Goal: Check status: Check status

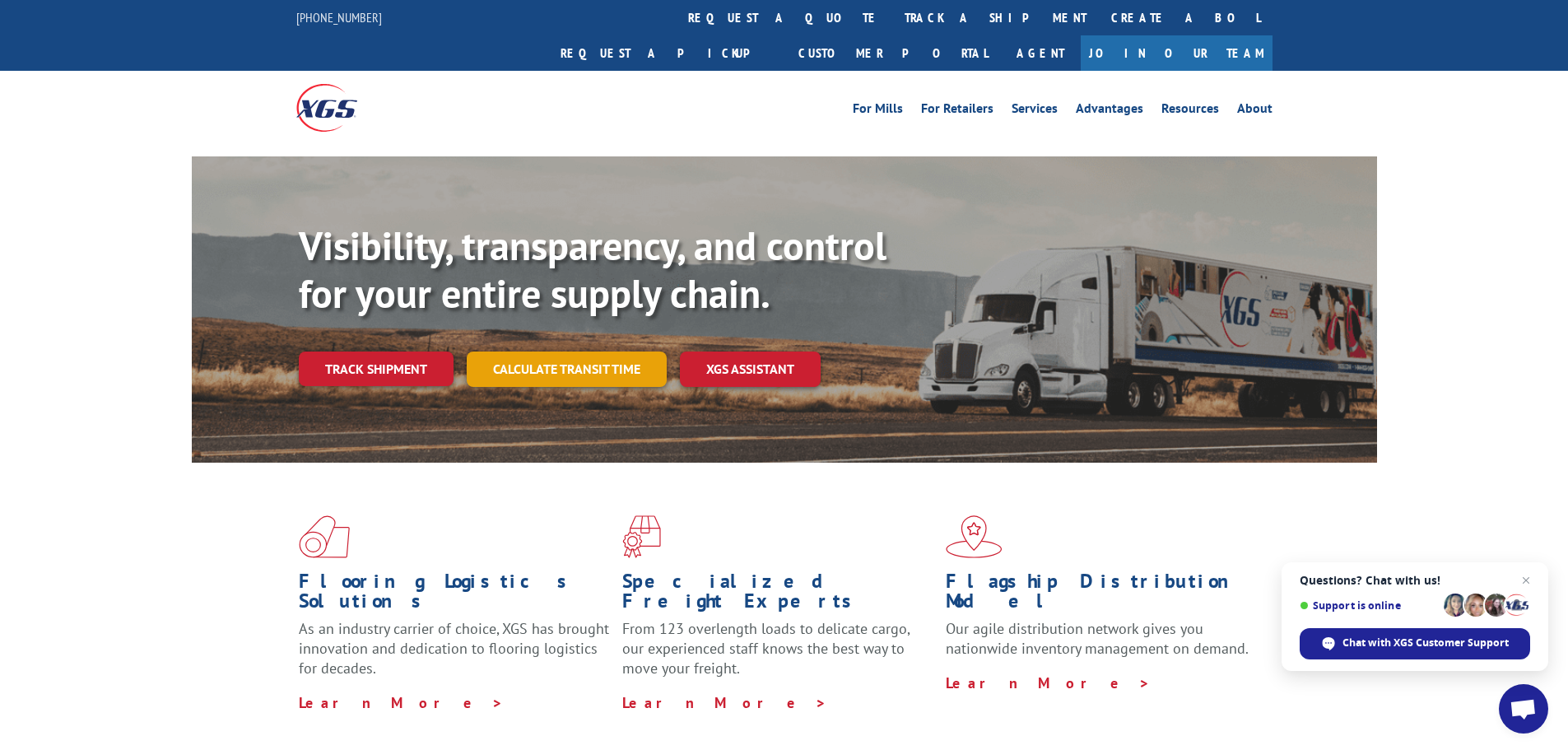
click at [535, 352] on link "Calculate transit time" at bounding box center [567, 369] width 200 height 36
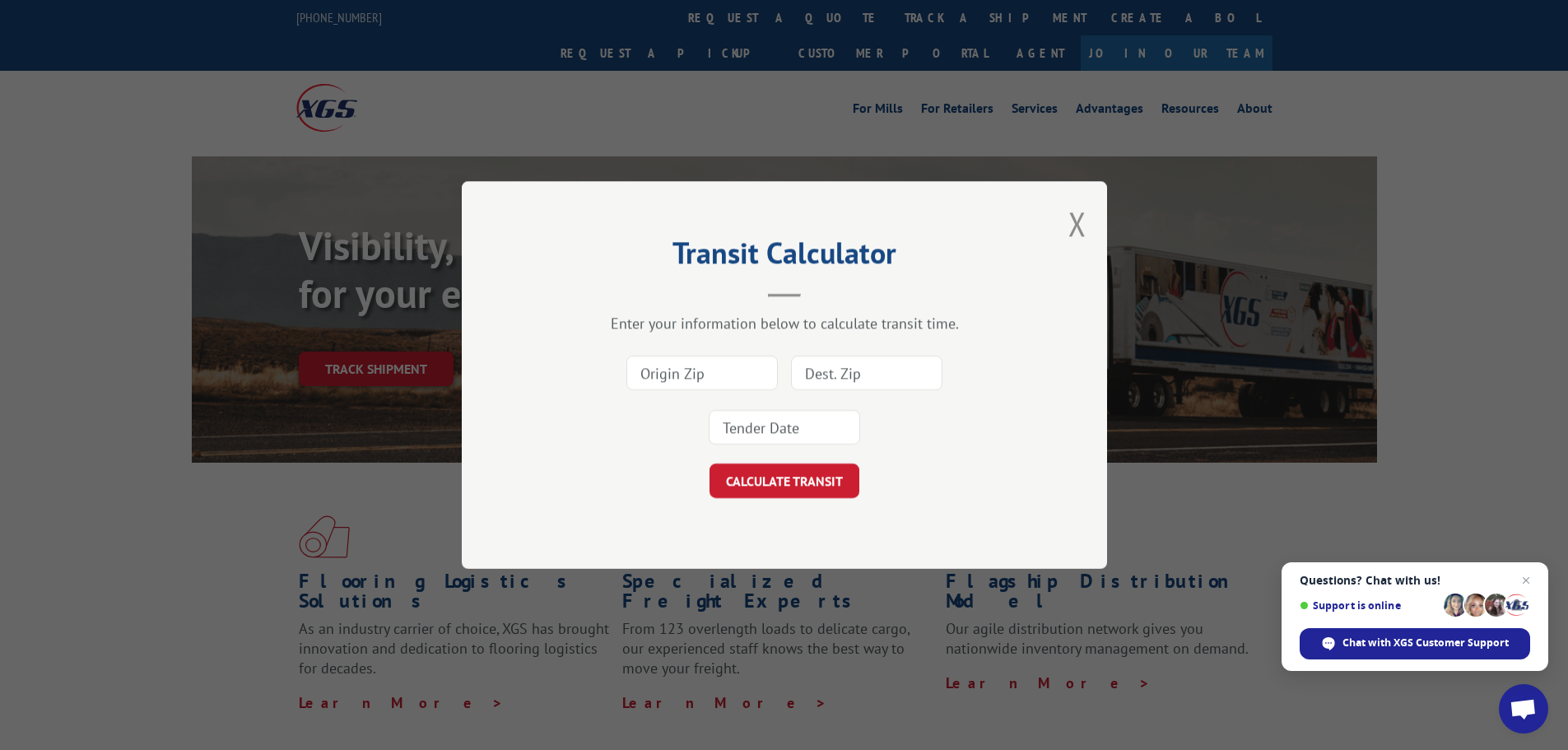
click at [715, 381] on input at bounding box center [702, 373] width 151 height 35
click at [1073, 216] on button "Close modal" at bounding box center [1077, 224] width 18 height 43
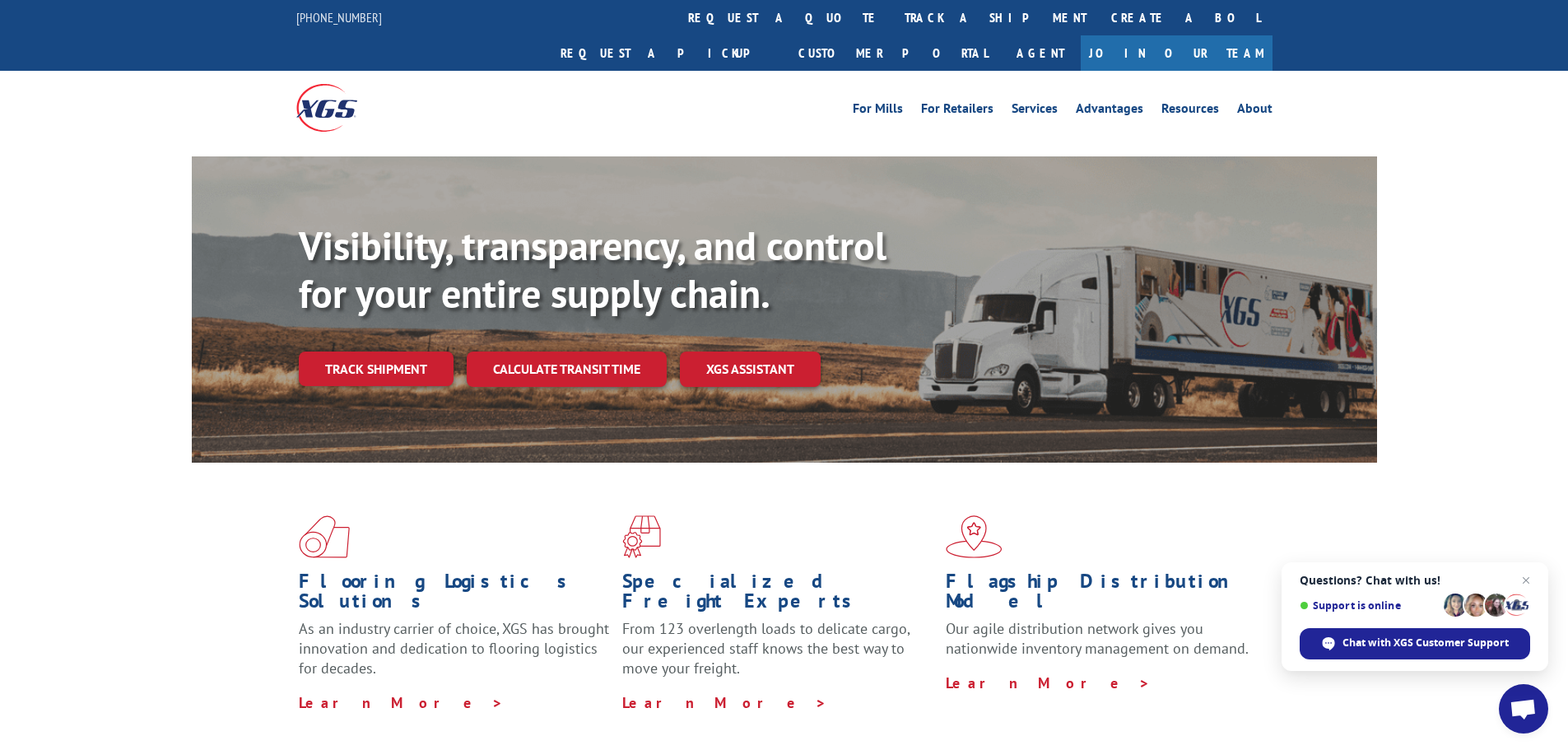
click at [333, 84] on img at bounding box center [326, 107] width 61 height 47
click at [786, 36] on link "Request a pickup" at bounding box center [667, 54] width 238 height 36
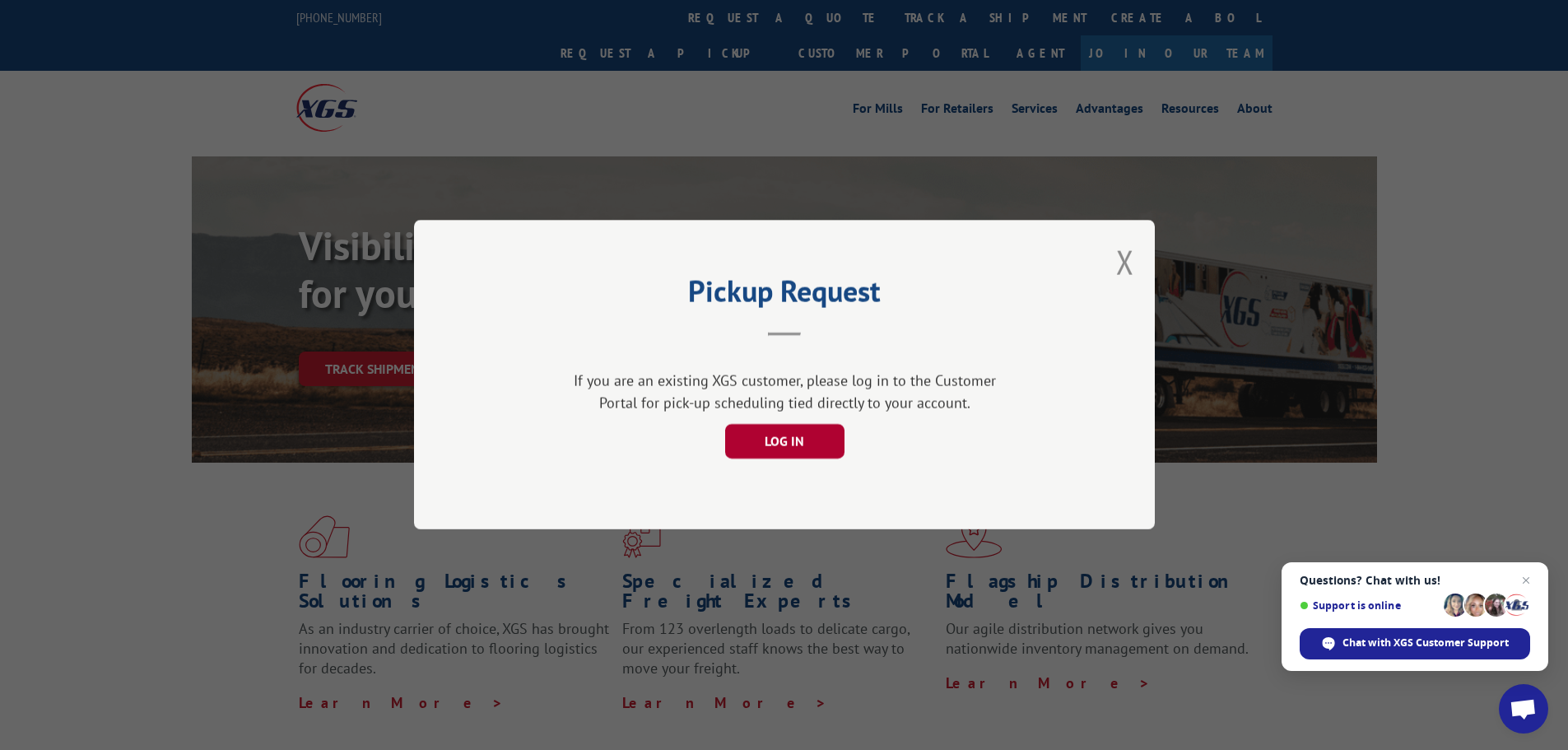
click at [779, 446] on button "LOG IN" at bounding box center [784, 442] width 119 height 35
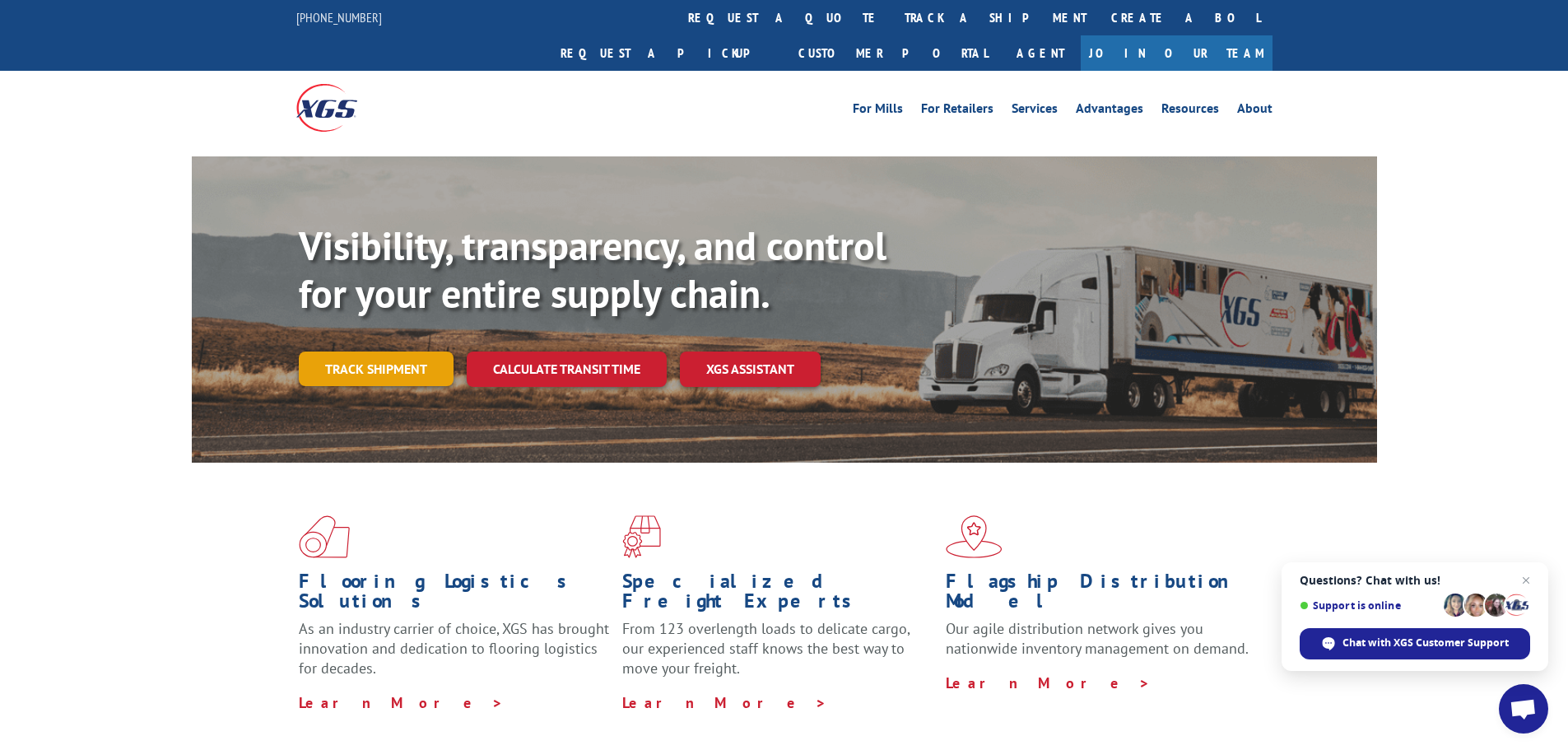
click at [428, 352] on link "Track shipment" at bounding box center [376, 368] width 155 height 35
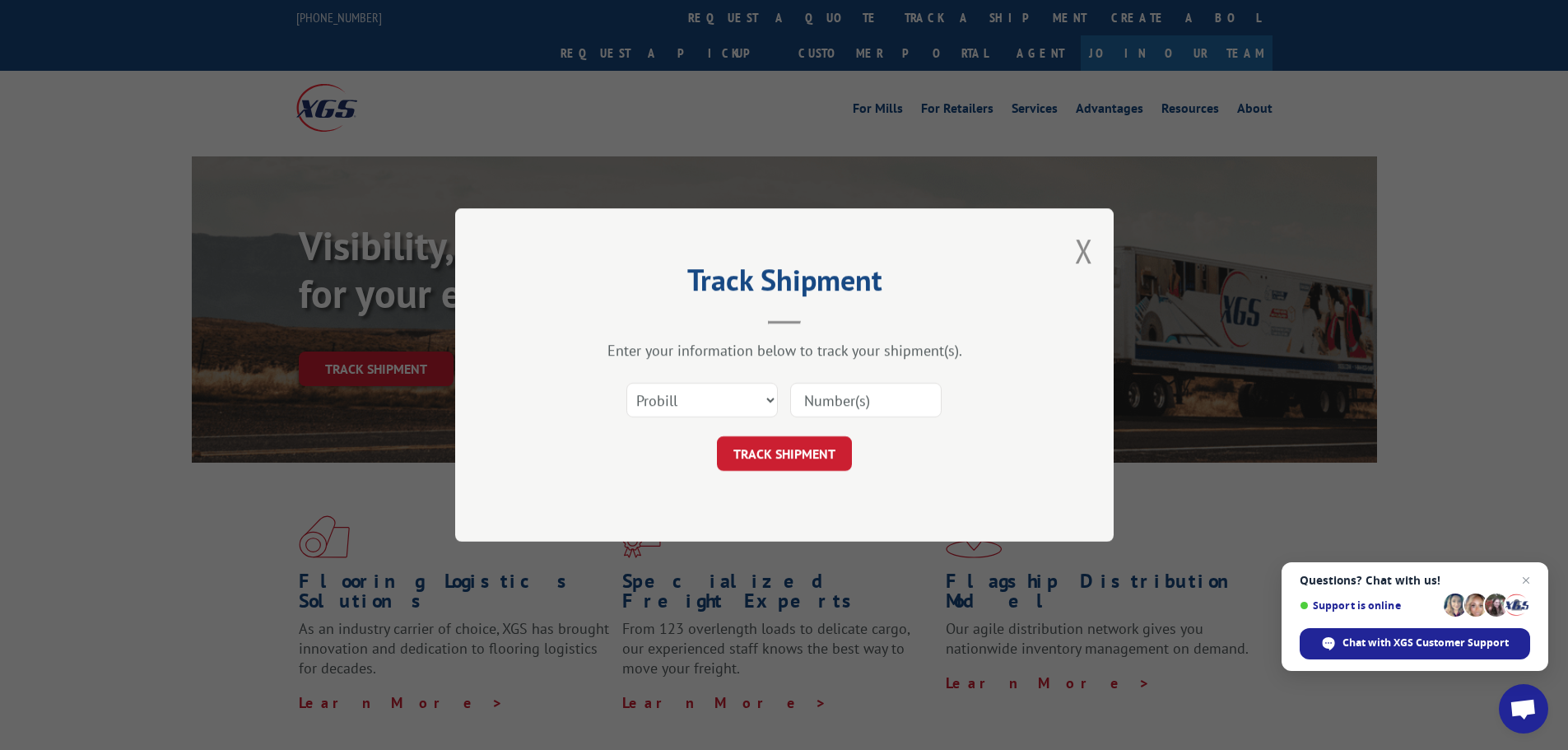
click at [842, 401] on input at bounding box center [865, 399] width 151 height 35
click at [815, 389] on input at bounding box center [865, 399] width 151 height 35
paste input ": 461617"
click at [814, 400] on input ": 461617" at bounding box center [865, 399] width 151 height 35
type input "461617"
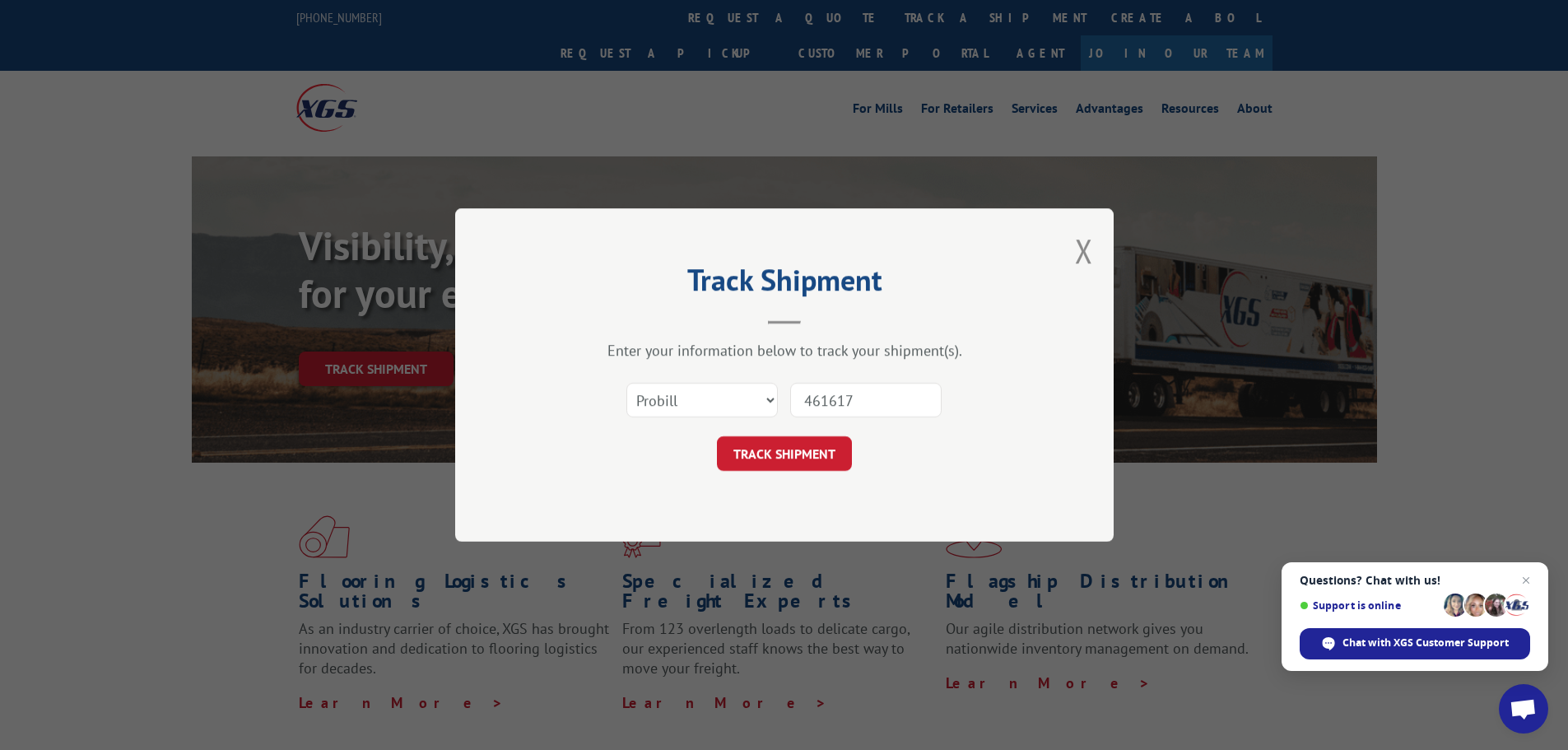
click at [717, 436] on button "TRACK SHIPMENT" at bounding box center [784, 453] width 135 height 35
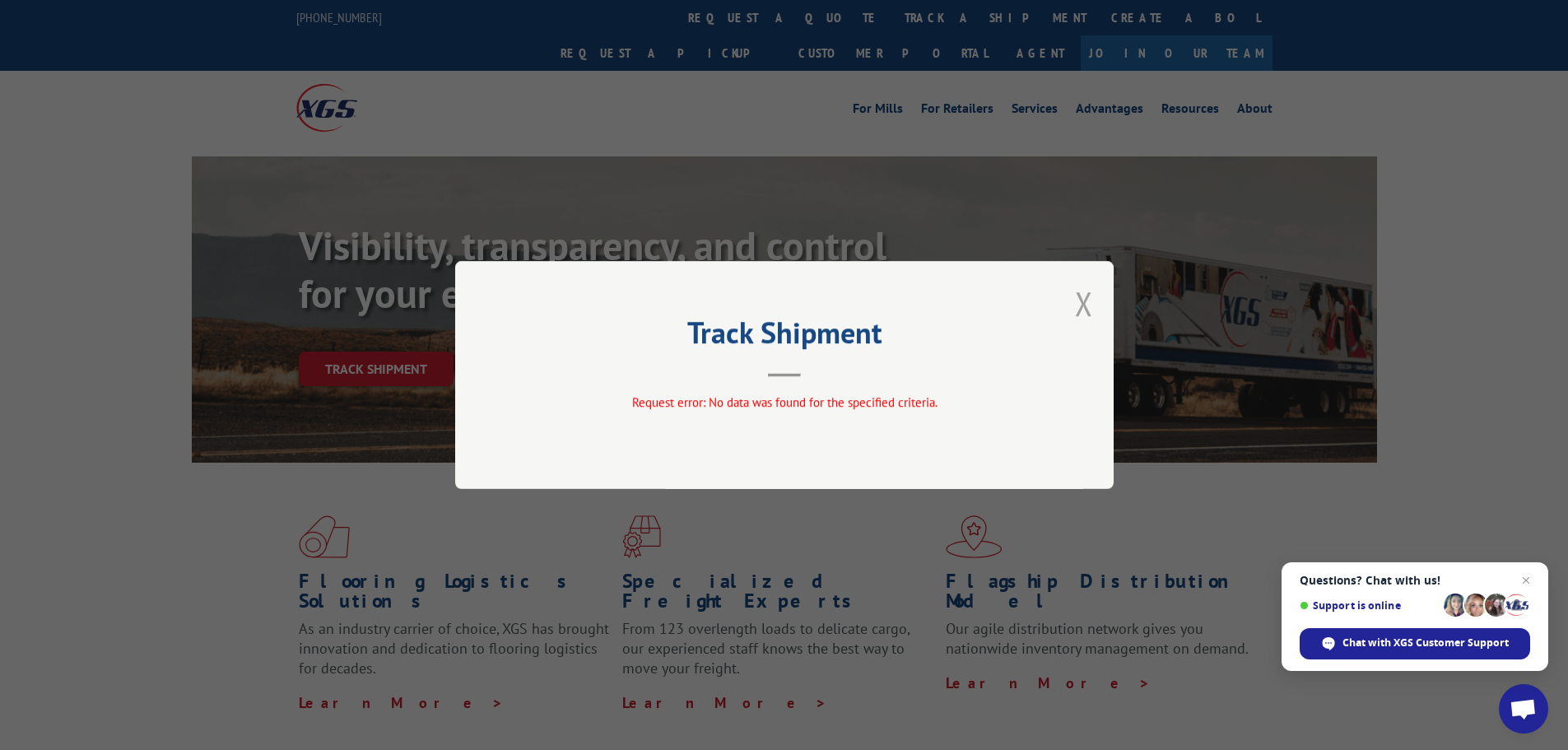
click at [1090, 292] on button "Close modal" at bounding box center [1083, 304] width 18 height 43
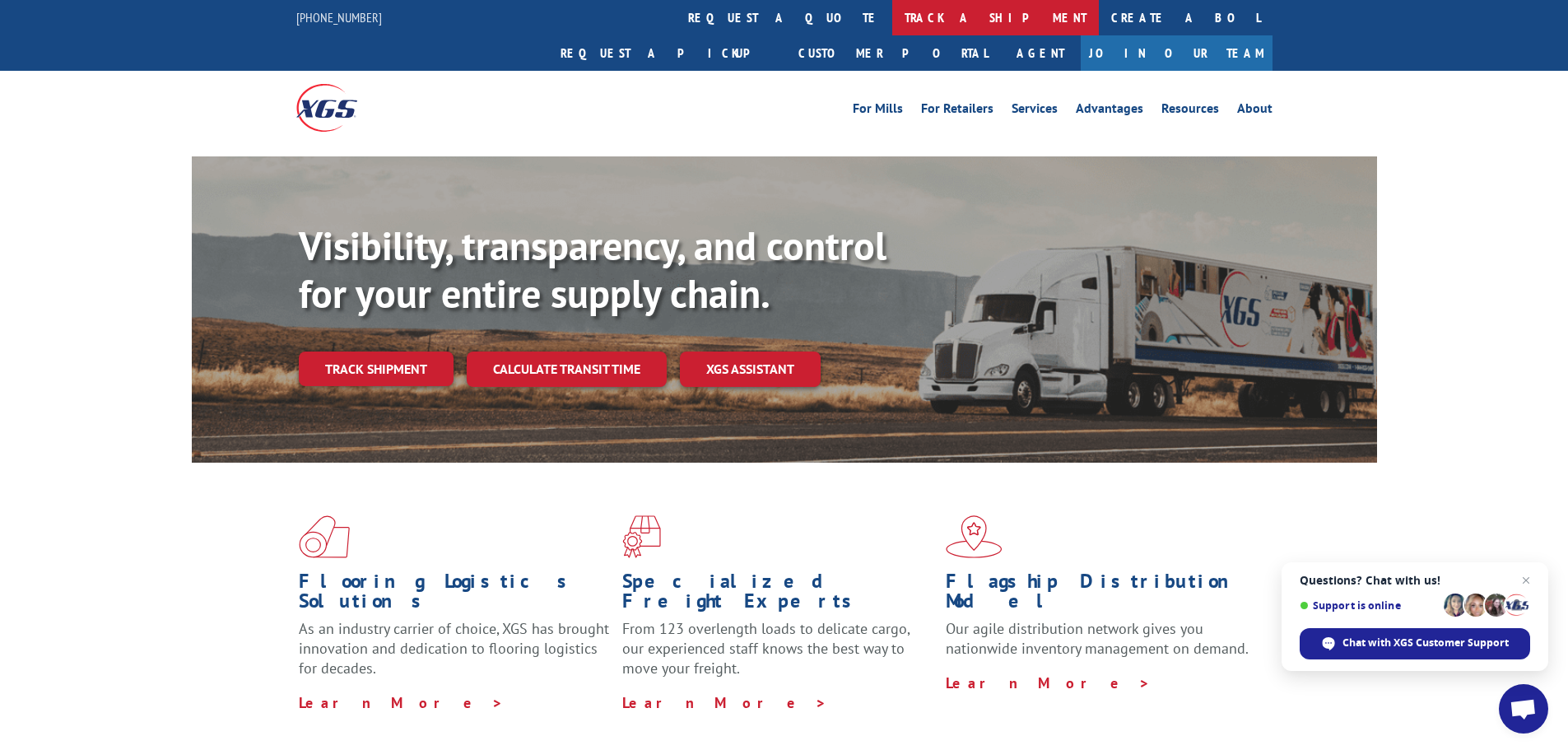
click at [893, 9] on link "track a shipment" at bounding box center [996, 18] width 207 height 36
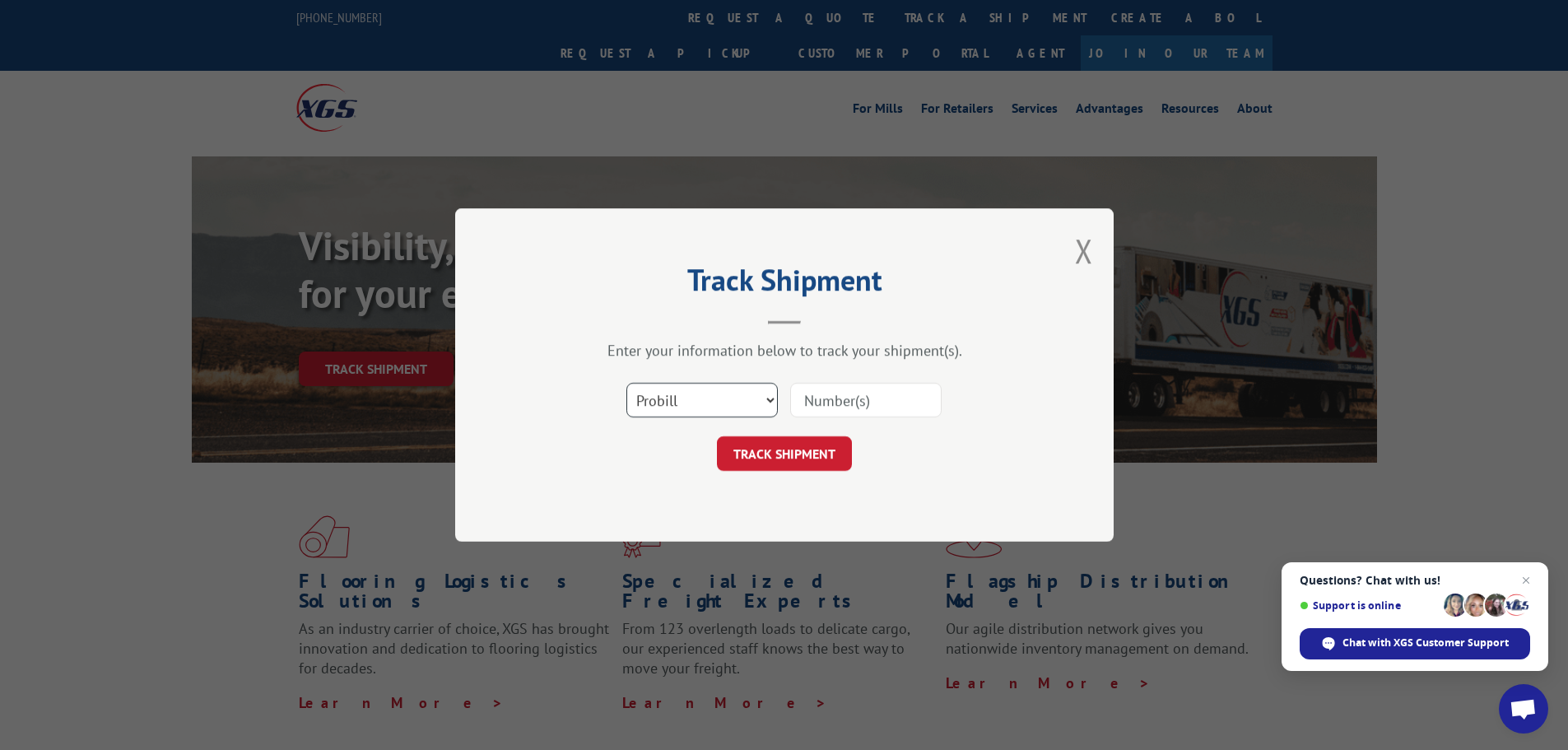
click at [767, 389] on select "Select category... Probill BOL PO" at bounding box center [702, 399] width 151 height 35
select select "po"
click at [627, 383] on select "Select category... Probill BOL PO" at bounding box center [702, 399] width 151 height 35
click at [837, 407] on input at bounding box center [865, 399] width 151 height 35
paste input ": 461617"
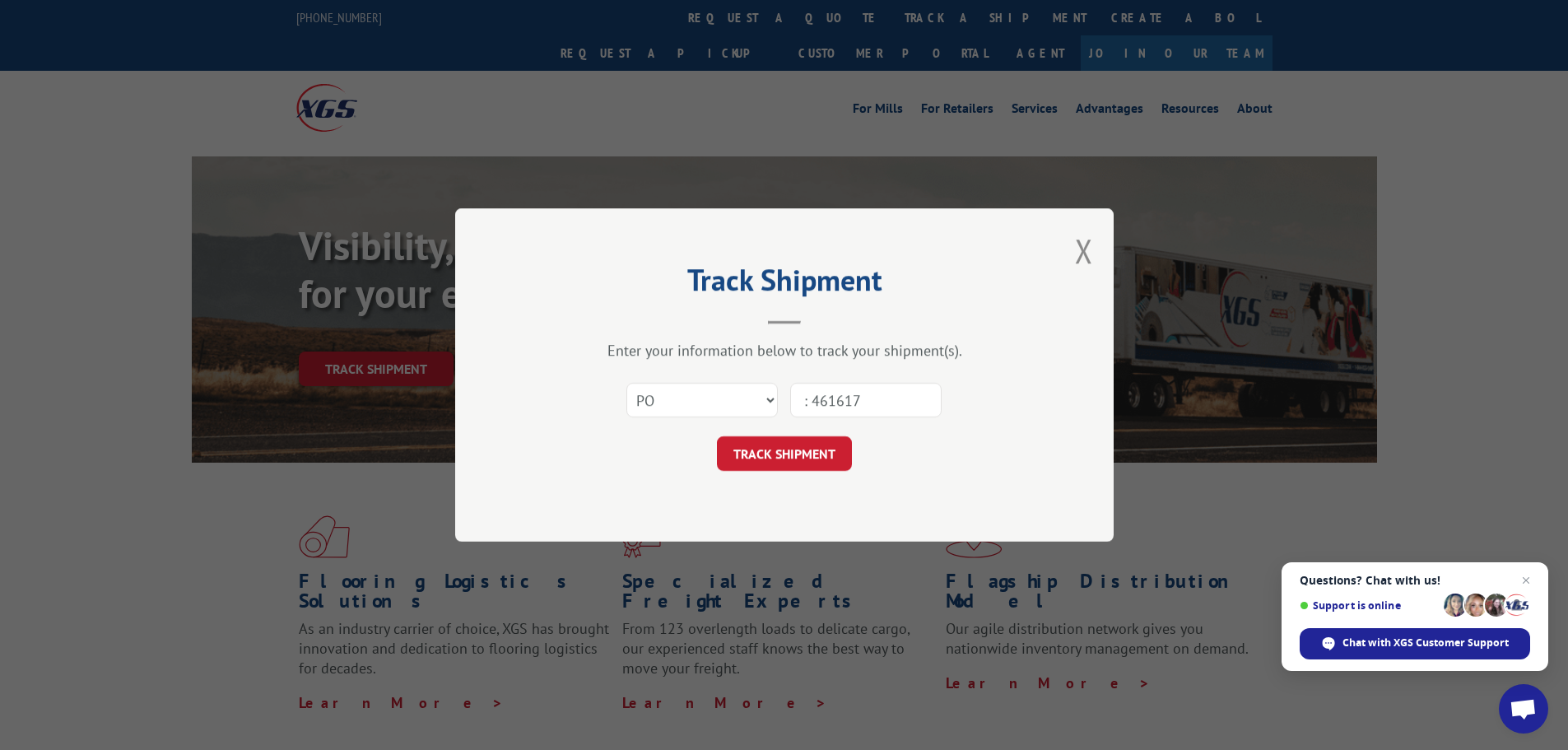
click at [815, 404] on input ": 461617" at bounding box center [865, 399] width 151 height 35
type input "461617"
click button "TRACK SHIPMENT" at bounding box center [784, 453] width 135 height 35
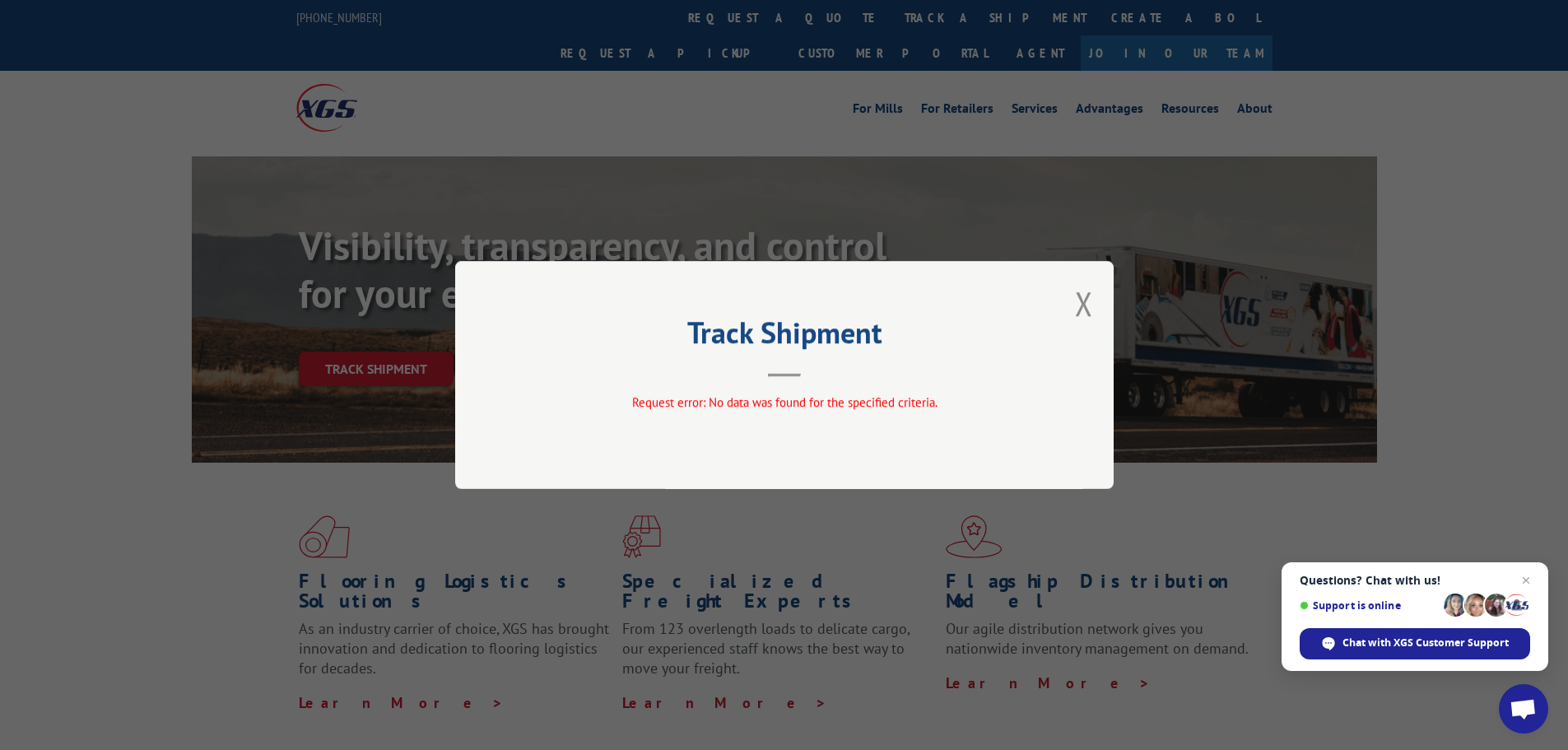
click at [1105, 289] on div "Track Shipment Request error: No data was found for the specified criteria." at bounding box center [784, 375] width 659 height 228
click at [1077, 303] on button "Close modal" at bounding box center [1083, 304] width 18 height 43
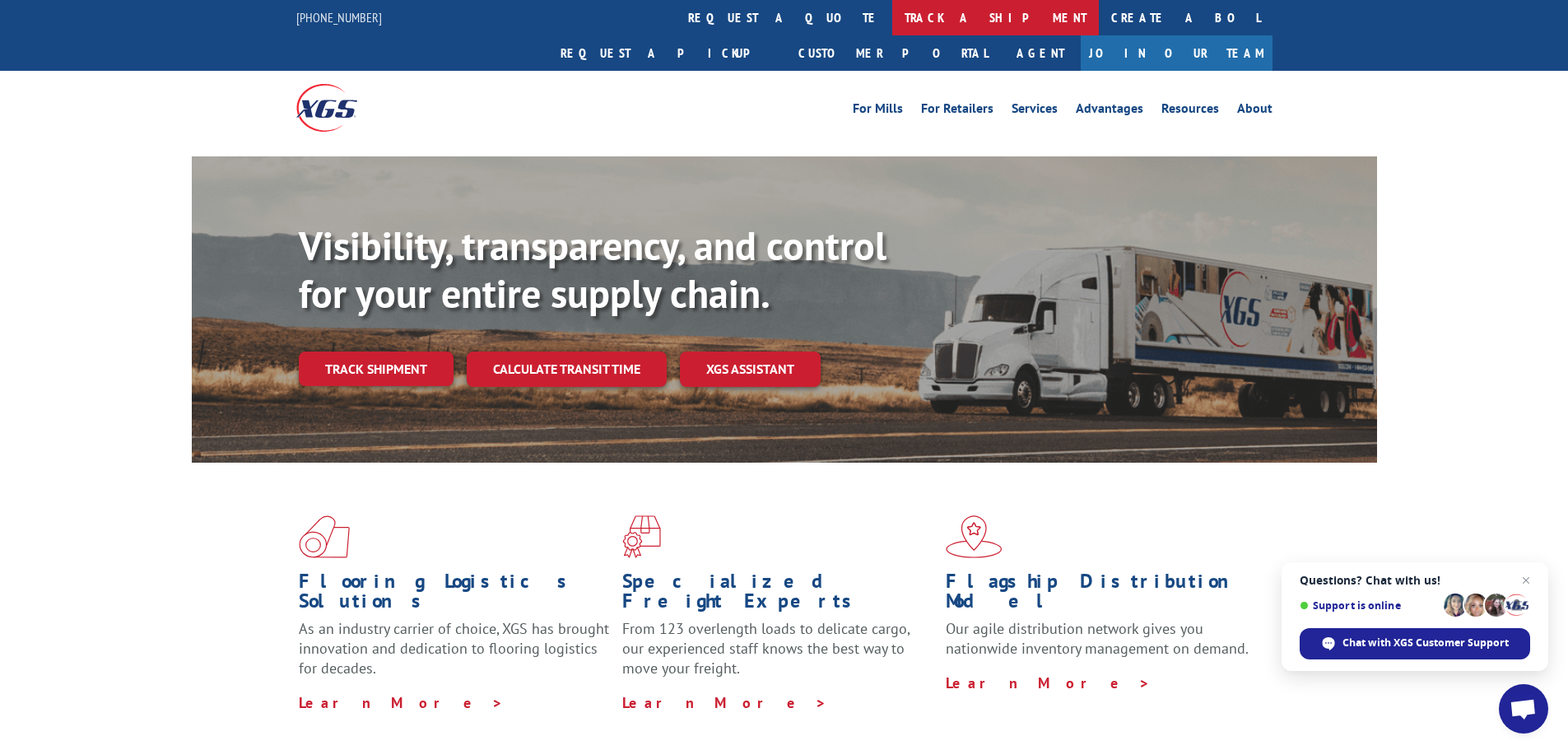
click at [893, 17] on link "track a shipment" at bounding box center [996, 18] width 207 height 36
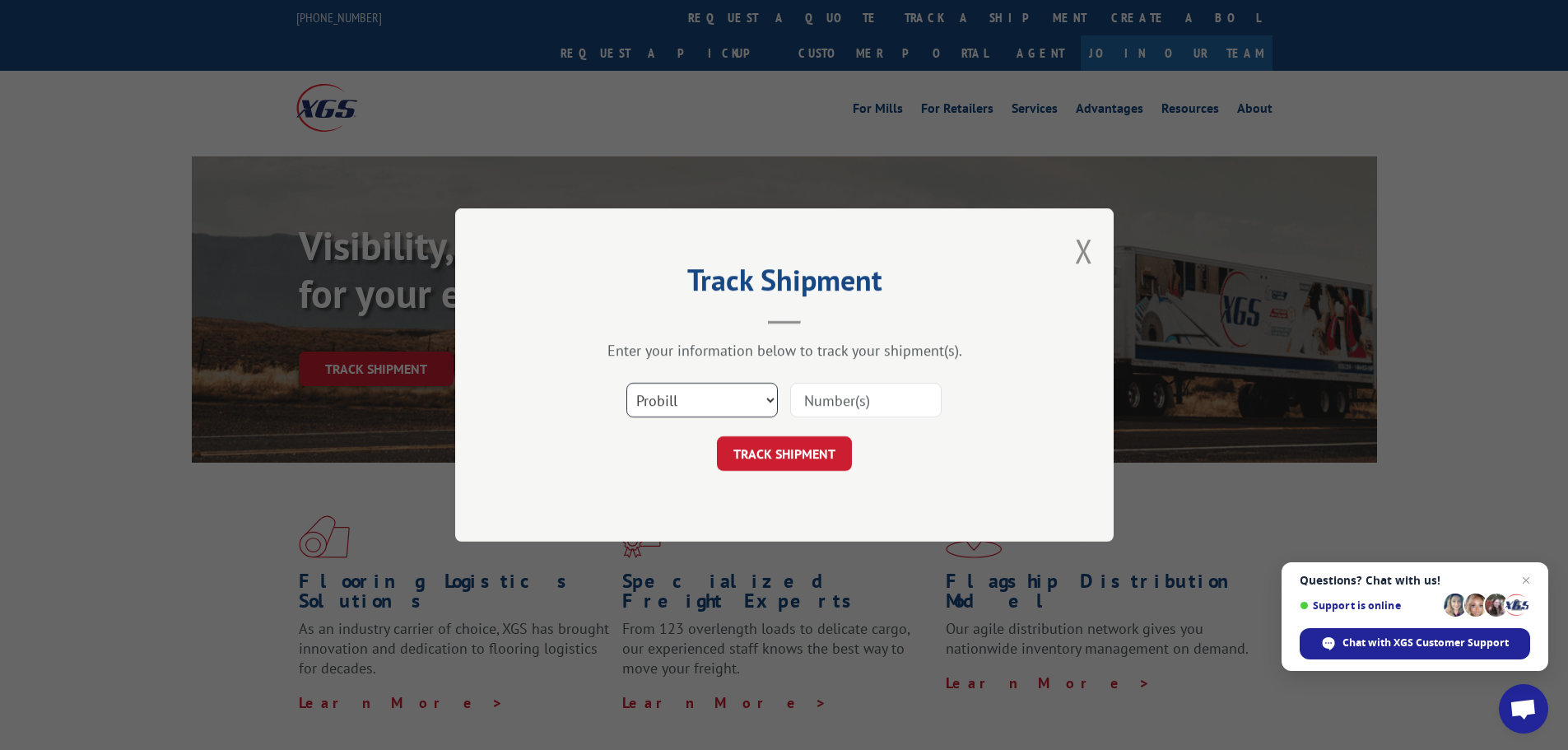
click at [735, 405] on select "Select category... Probill BOL PO" at bounding box center [702, 399] width 151 height 35
select select "po"
click at [627, 383] on select "Select category... Probill BOL PO" at bounding box center [702, 399] width 151 height 35
click at [880, 400] on input at bounding box center [865, 399] width 151 height 35
paste input "25535302"
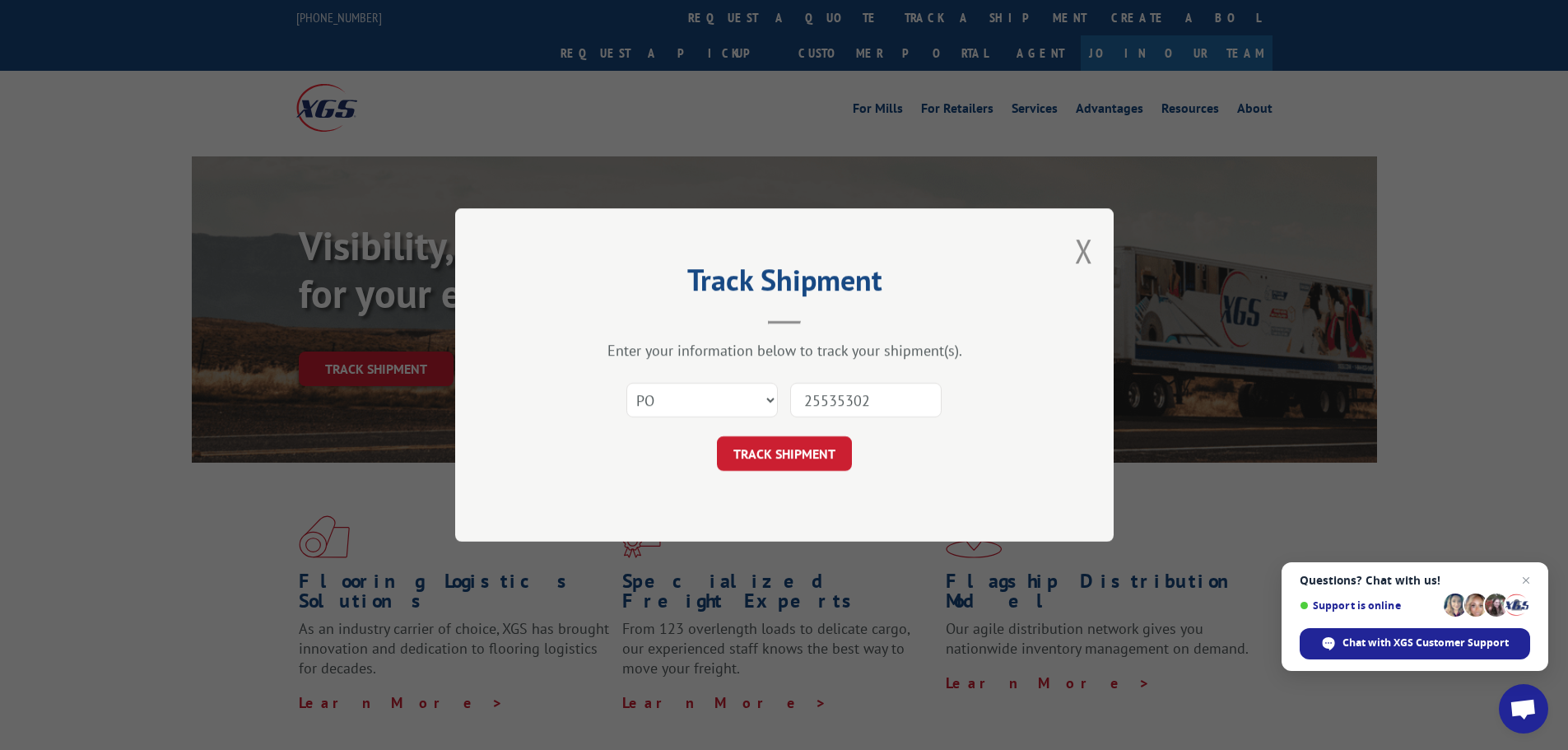
type input "25535302"
click at [717, 436] on button "TRACK SHIPMENT" at bounding box center [784, 453] width 135 height 35
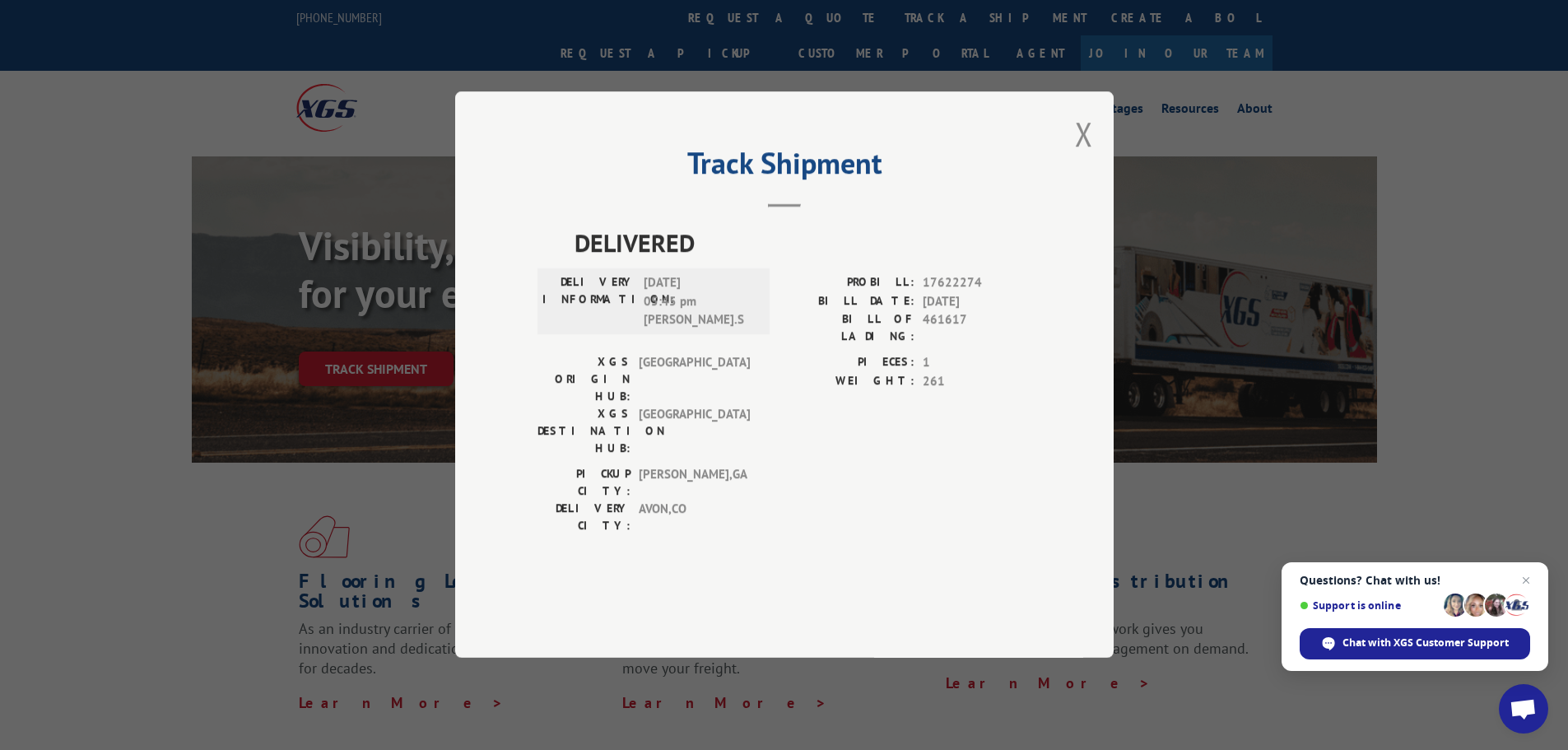
click at [768, 336] on div "DELIVERY INFORMATION: 09/25/2025 05:45 pm WILLIAM.S" at bounding box center [653, 303] width 232 height 66
click at [699, 330] on span "09/25/2025 05:45 pm WILLIAM.S" at bounding box center [699, 303] width 111 height 56
click at [1000, 208] on header "Track Shipment" at bounding box center [784, 180] width 494 height 56
click at [1001, 208] on header "Track Shipment" at bounding box center [784, 180] width 494 height 56
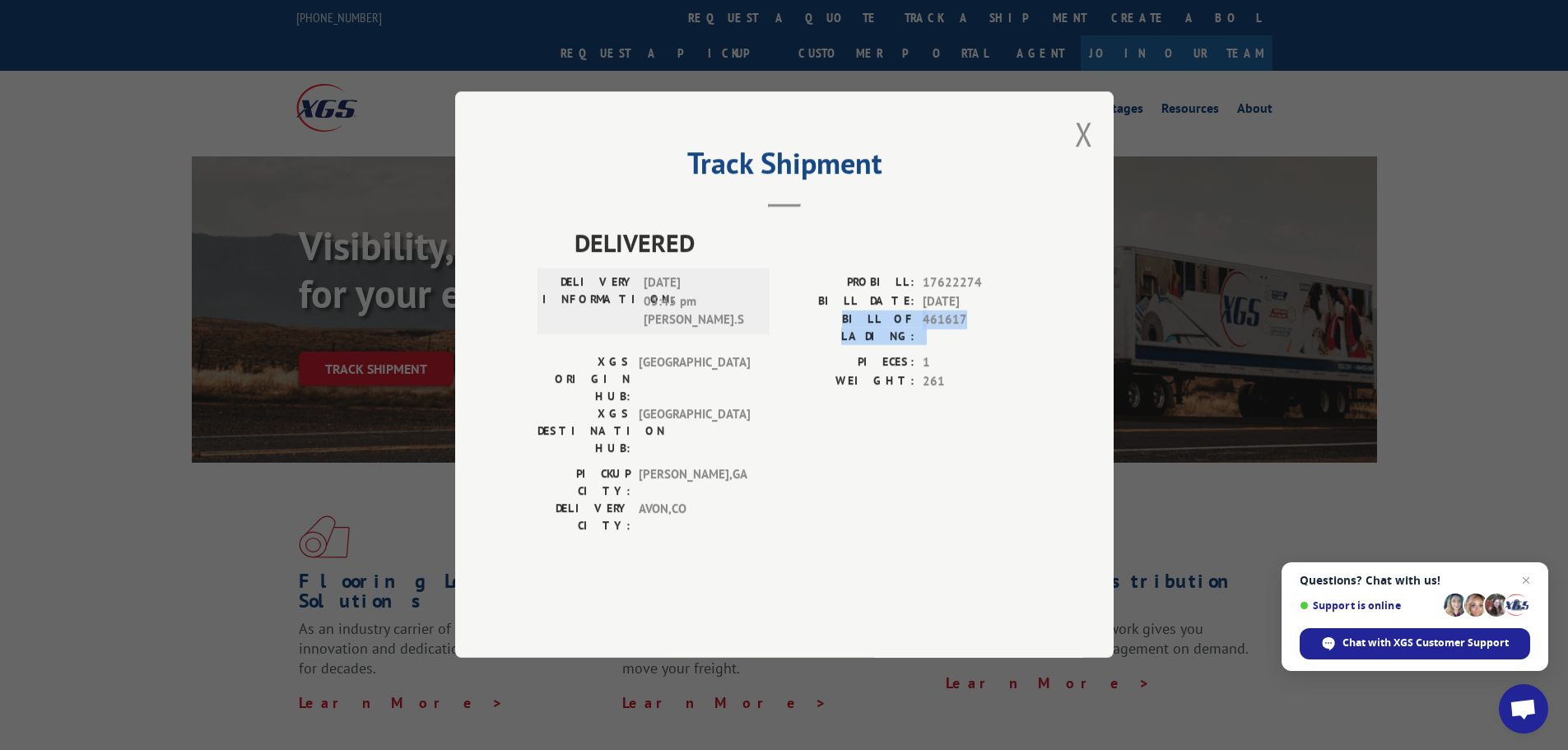
drag, startPoint x: 831, startPoint y: 369, endPoint x: 979, endPoint y: 363, distance: 148.1
click at [979, 346] on div "BILL OF LADING: 461617" at bounding box center [908, 328] width 247 height 35
click at [979, 346] on span "461617" at bounding box center [977, 328] width 109 height 35
click at [1526, 580] on span "Close chat" at bounding box center [1527, 581] width 21 height 21
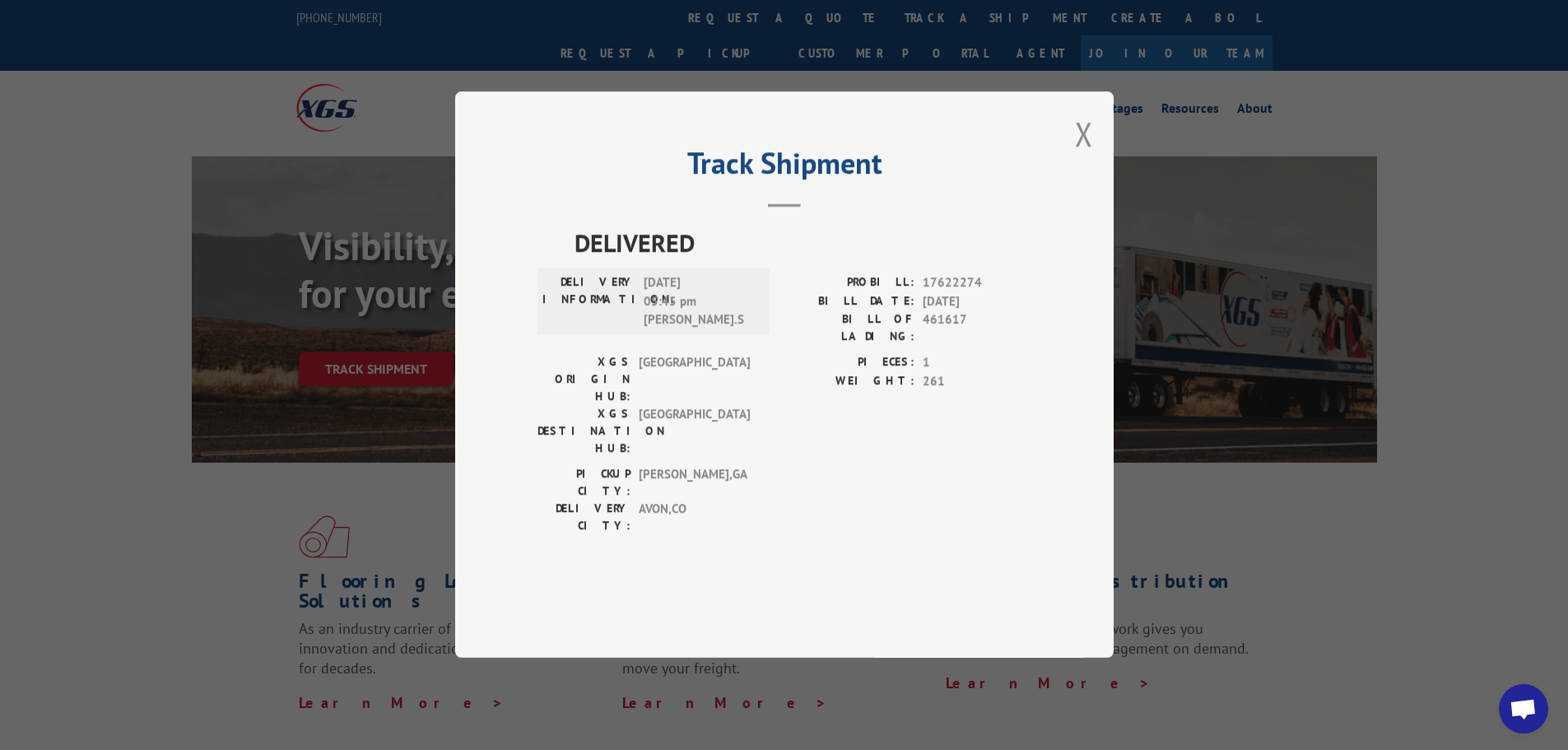
drag, startPoint x: 834, startPoint y: 406, endPoint x: 842, endPoint y: 379, distance: 28.2
click at [834, 373] on label "PIECES:" at bounding box center [849, 364] width 130 height 19
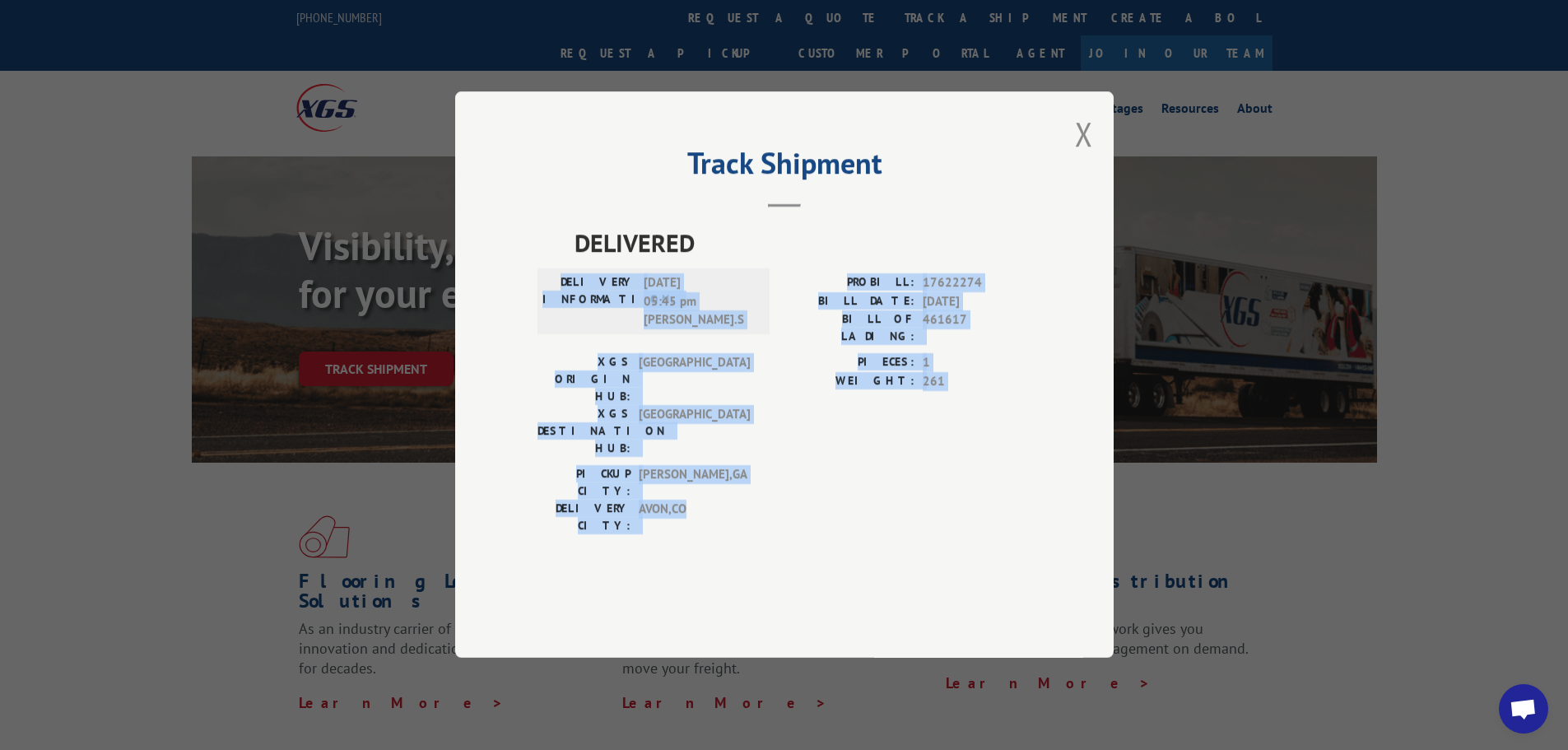
drag, startPoint x: 770, startPoint y: 292, endPoint x: 822, endPoint y: 516, distance: 230.0
click at [822, 516] on div "DELIVERED DELIVERY INFORMATION: 09/25/2025 05:45 pm WILLIAM.S PROBILL: 17622274…" at bounding box center [784, 406] width 494 height 363
drag, startPoint x: 624, startPoint y: 286, endPoint x: 916, endPoint y: 521, distance: 374.8
click at [916, 521] on div "DELIVERED DELIVERY INFORMATION: 09/25/2025 05:45 pm WILLIAM.S PROBILL: 17622274…" at bounding box center [784, 406] width 494 height 363
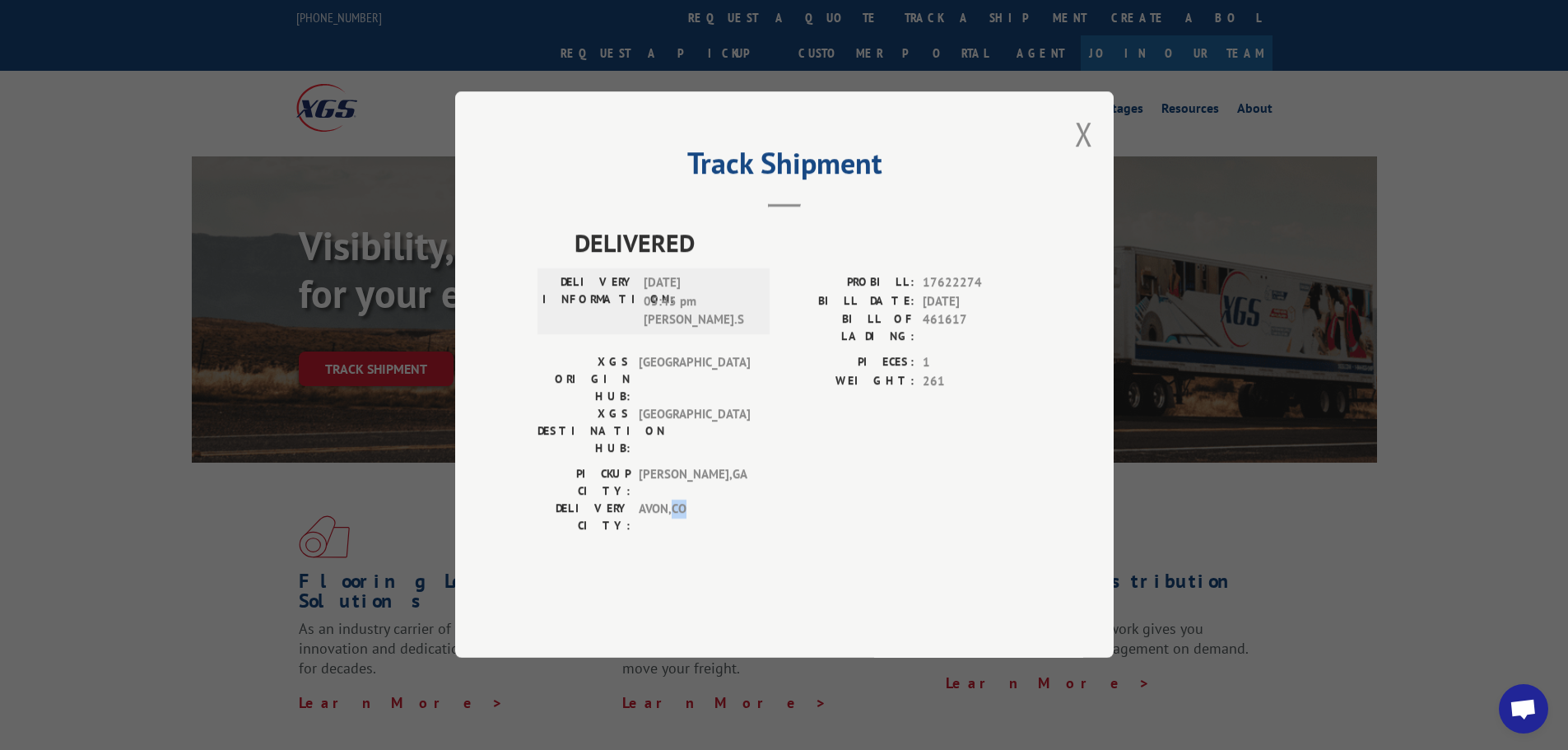
click at [566, 446] on div "XGS ORIGIN HUB: TUNNEL HILL XGS DESTINATION HUB: DENVER" at bounding box center [648, 410] width 223 height 112
